Goal: Contribute content: Add original content to the website for others to see

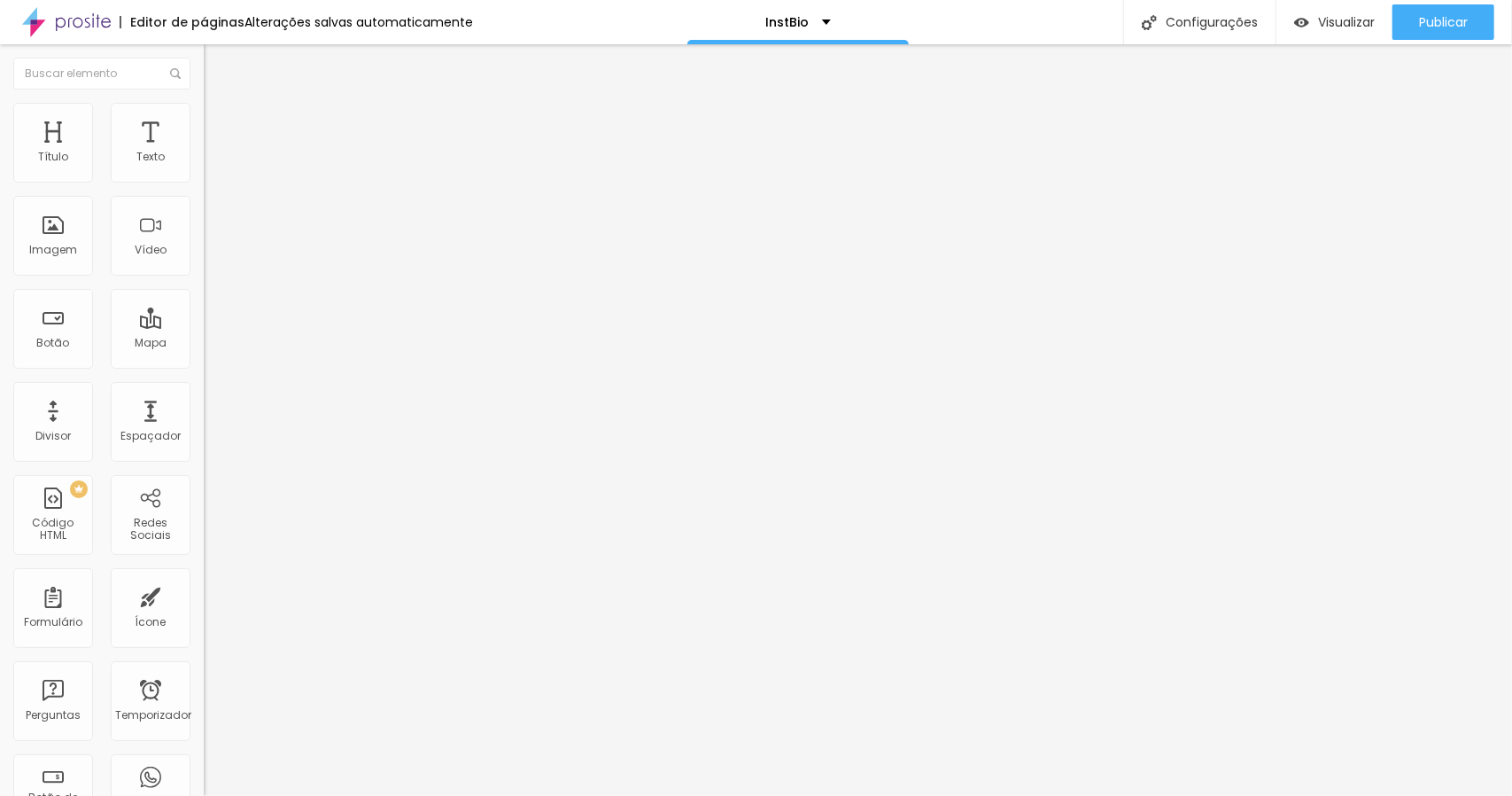
click at [204, 363] on input "https://" at bounding box center [310, 354] width 213 height 18
type input "h"
paste input "[URL][DOMAIN_NAME]"
type input "[URL][DOMAIN_NAME]"
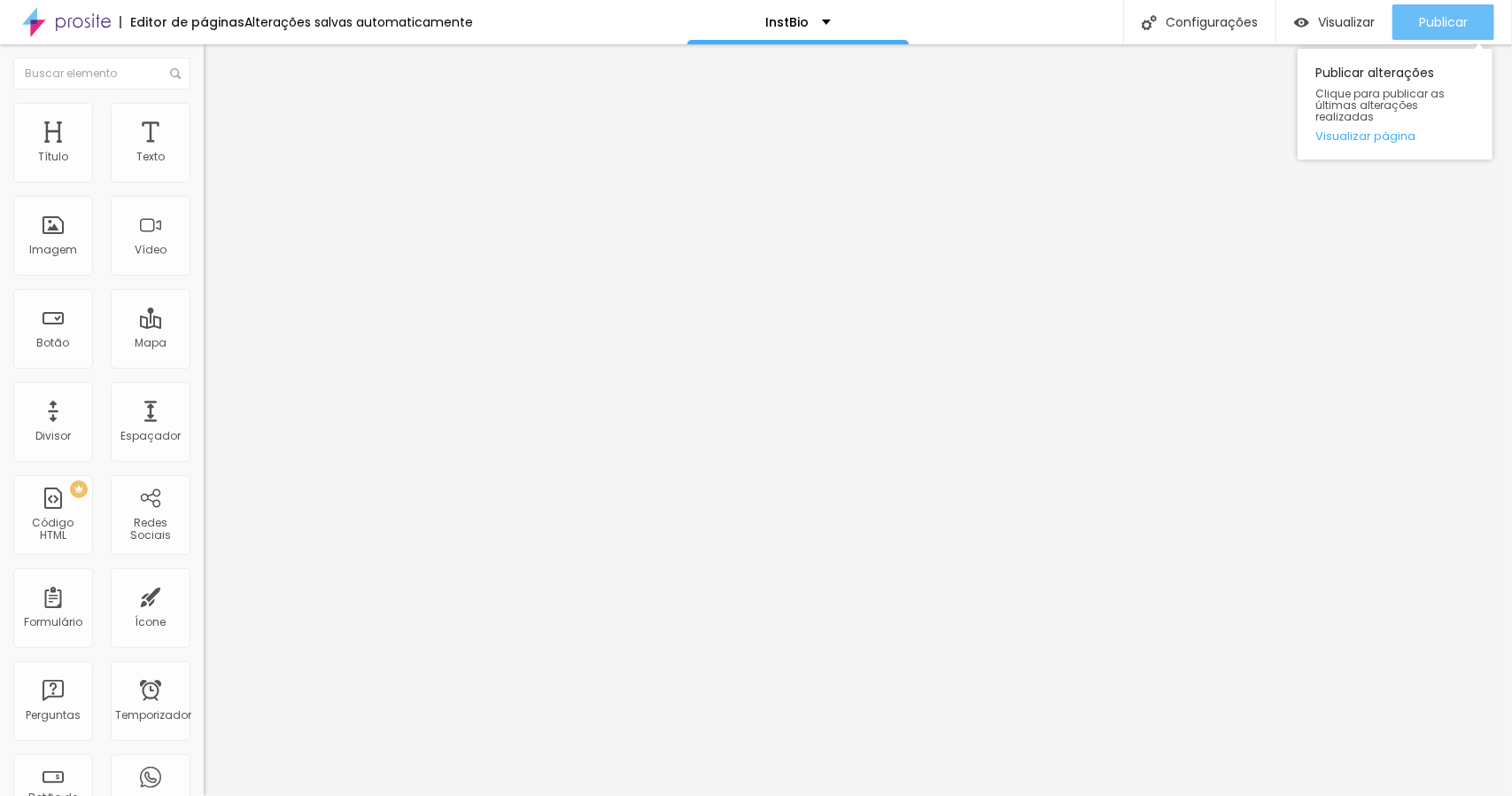
click at [1440, 17] on font "Publicar" at bounding box center [1443, 21] width 49 height 18
click at [215, 152] on font "Trocar imagem" at bounding box center [257, 145] width 86 height 15
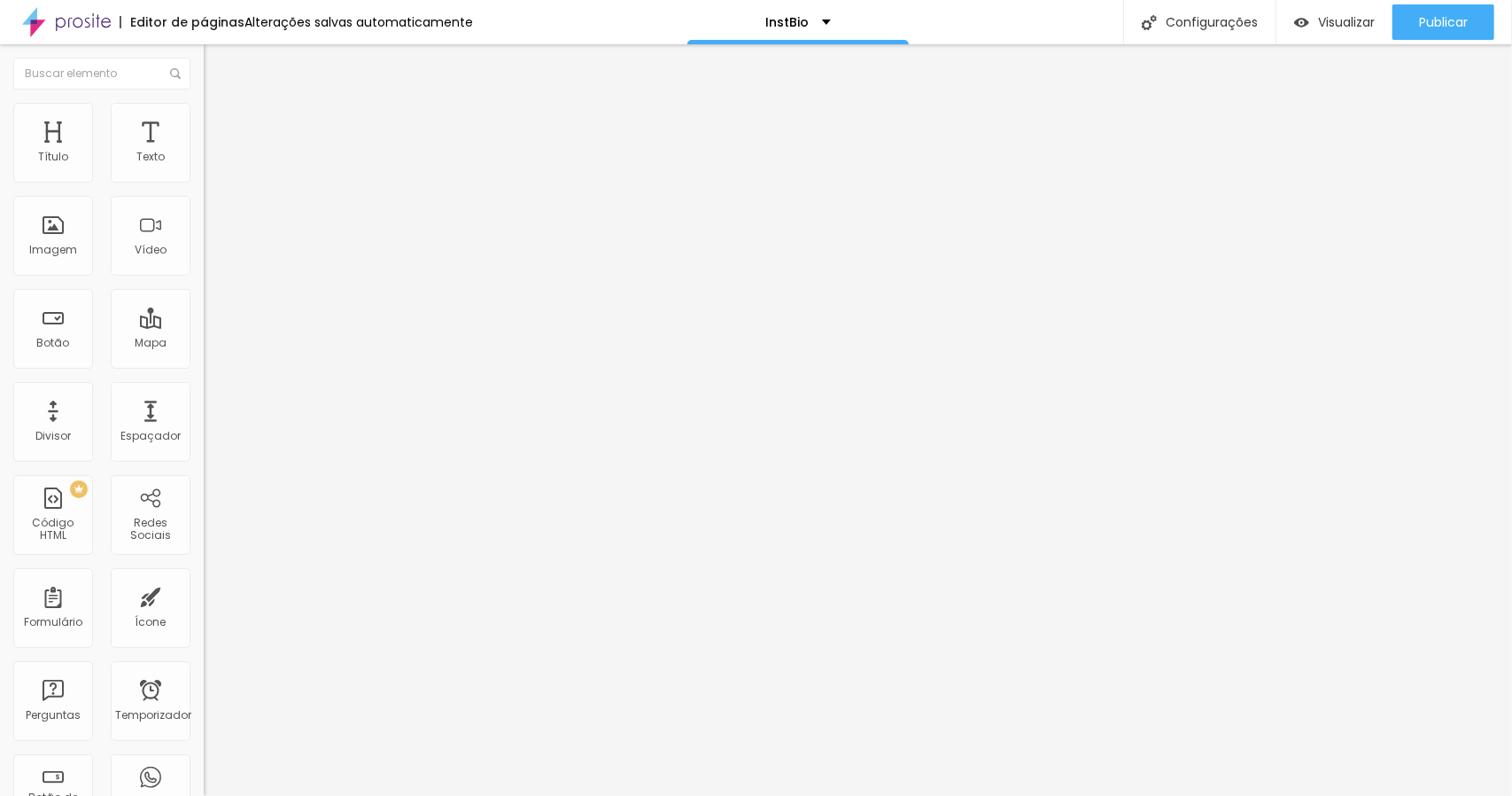
click at [217, 66] on img "button" at bounding box center [223, 64] width 14 height 14
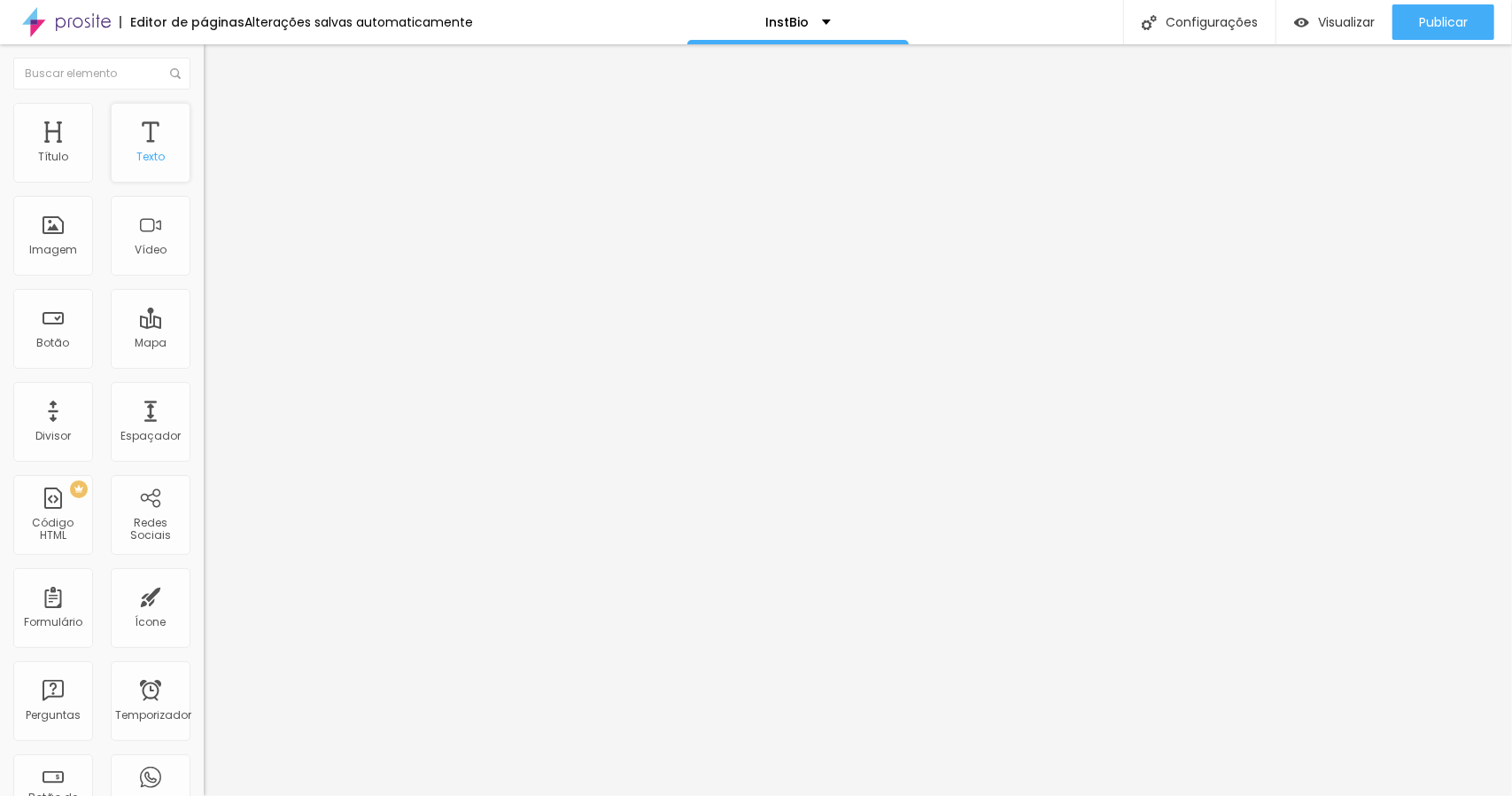
click at [138, 153] on font "Texto" at bounding box center [150, 156] width 29 height 15
click at [53, 149] on font "Título" at bounding box center [53, 156] width 30 height 15
click at [215, 152] on font "Trocar imagem" at bounding box center [257, 145] width 86 height 15
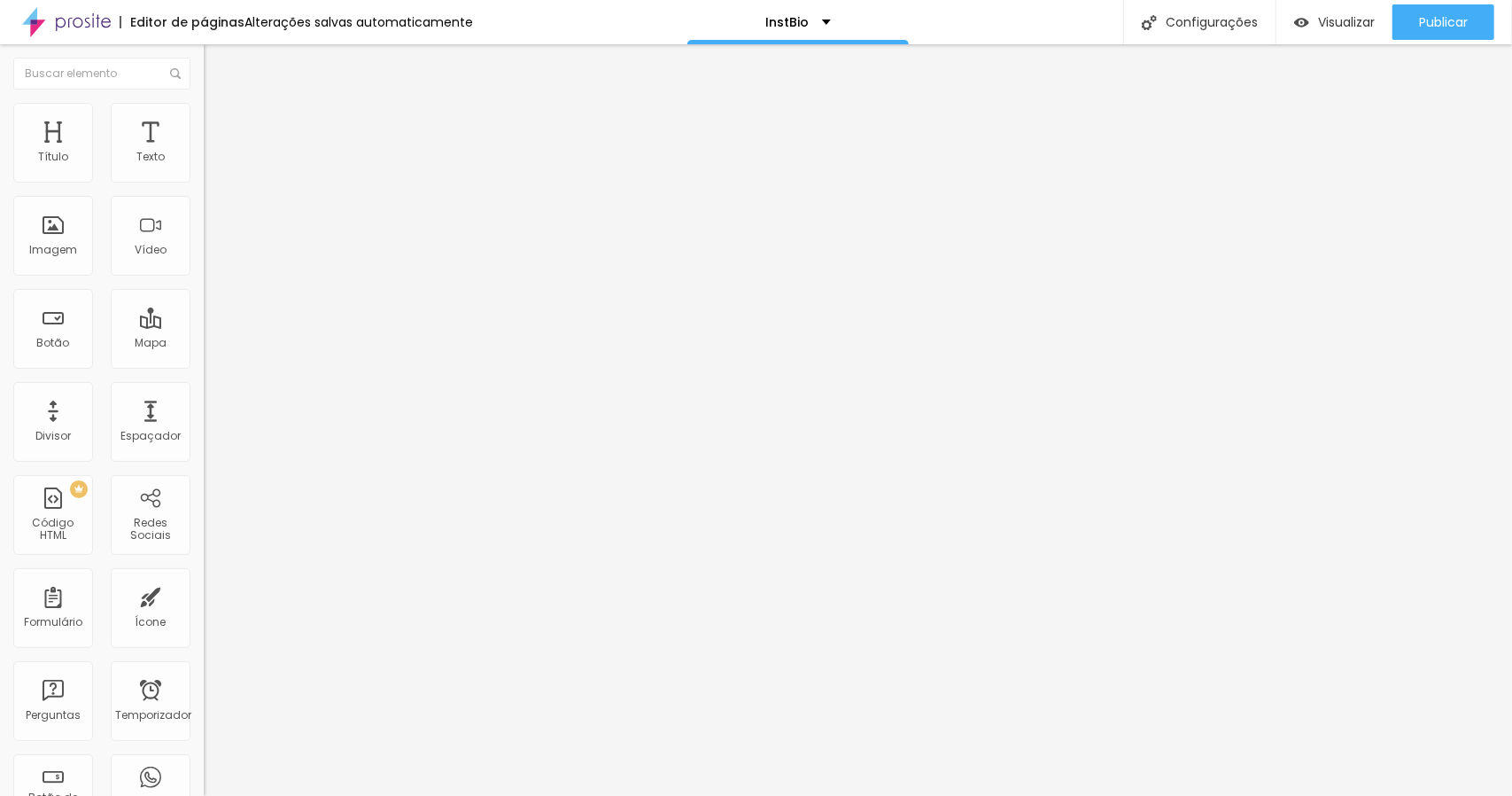
click at [215, 152] on font "Trocar imagem" at bounding box center [257, 145] width 86 height 15
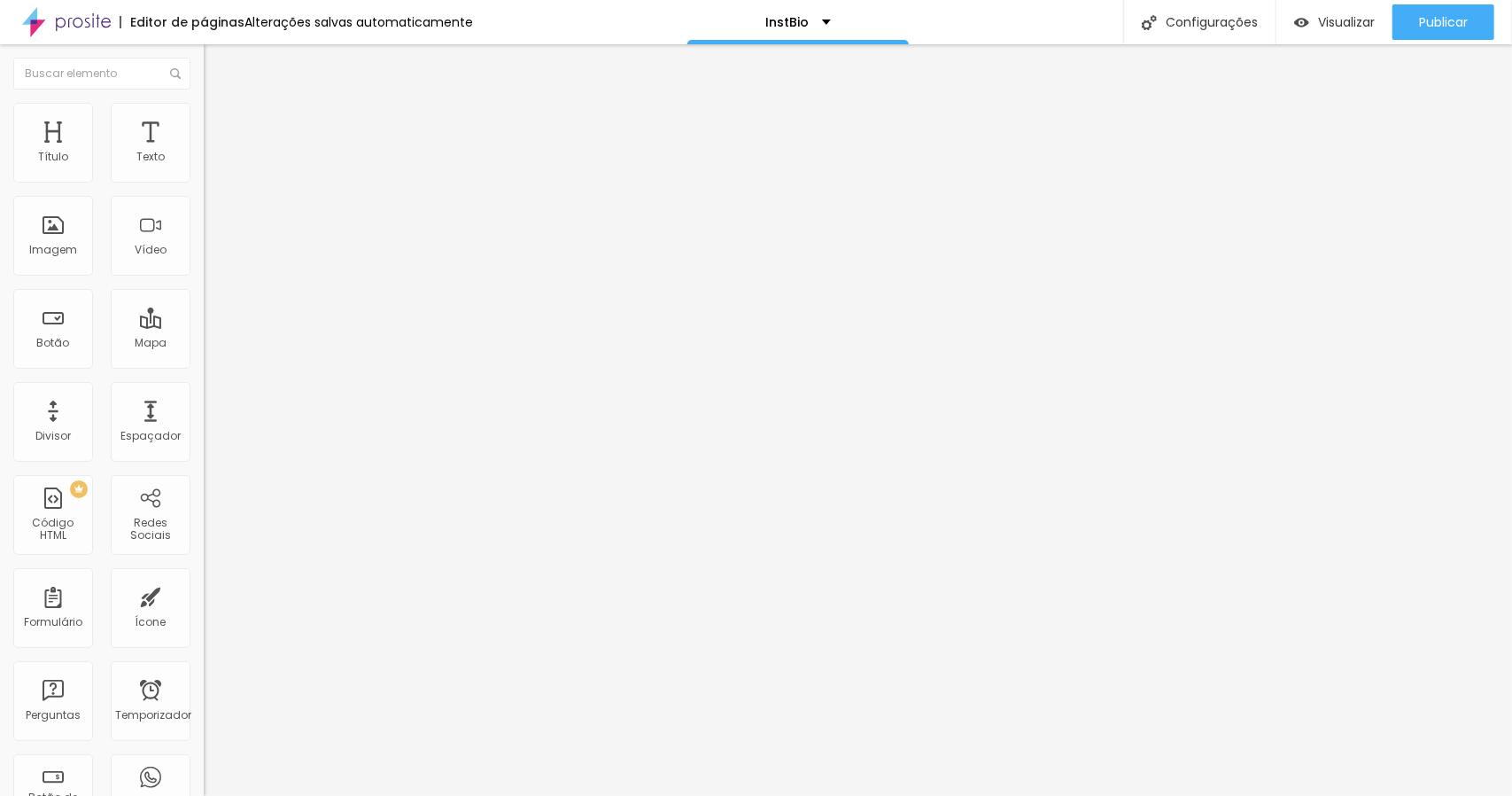
click at [219, 125] on font "Avançado" at bounding box center [248, 132] width 58 height 15
click at [204, 102] on li "Conteúdo" at bounding box center [305, 93] width 204 height 18
click at [215, 152] on font "Trocar imagem" at bounding box center [257, 145] width 86 height 15
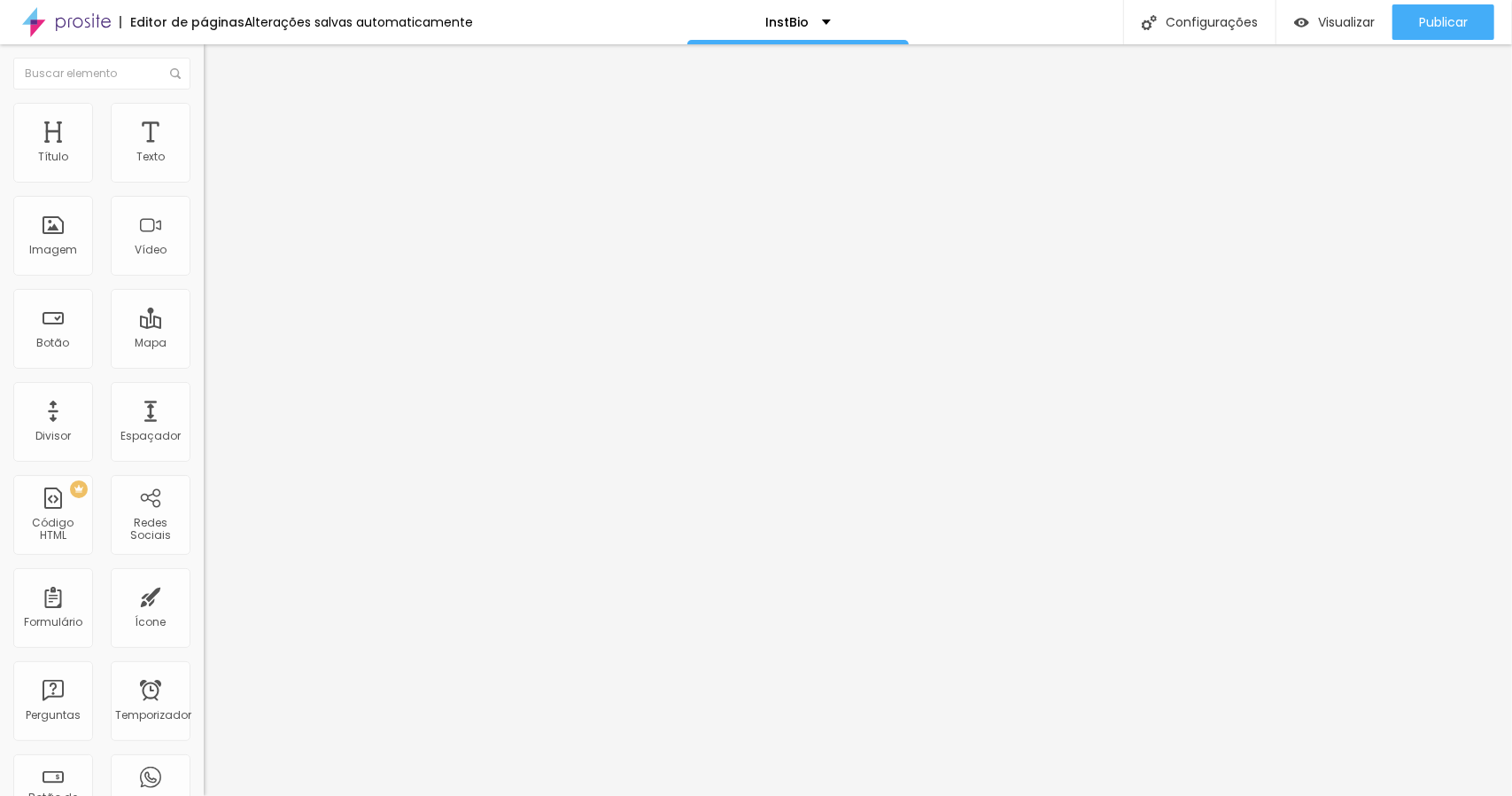
click at [1425, 24] on font "Publicar" at bounding box center [1443, 21] width 49 height 18
click at [1456, 23] on font "Publicar" at bounding box center [1443, 21] width 49 height 18
click at [215, 152] on font "Trocar imagem" at bounding box center [257, 145] width 86 height 15
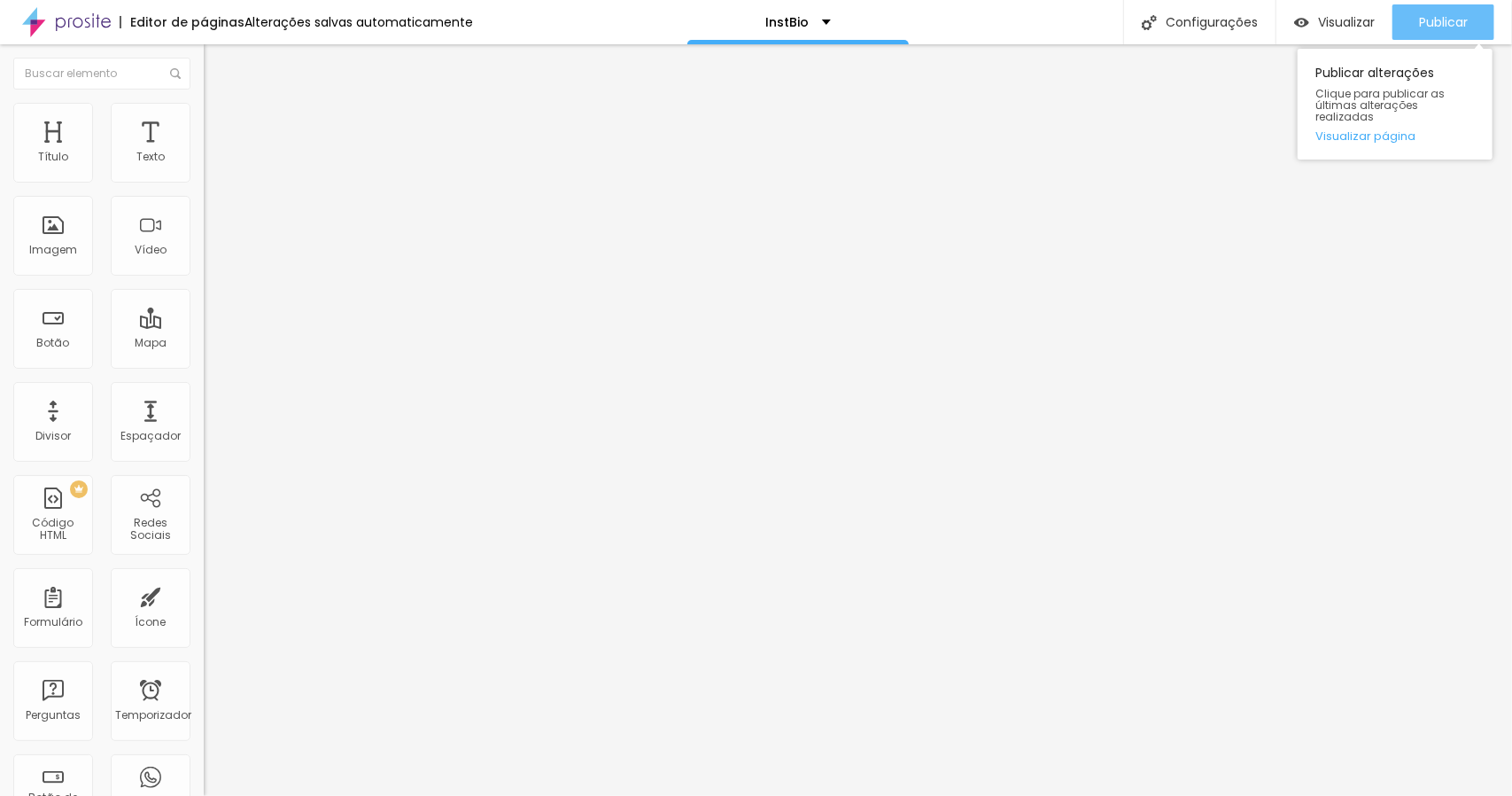
click at [1423, 33] on div "Publicar" at bounding box center [1443, 22] width 49 height 35
